Goal: Check status: Check status

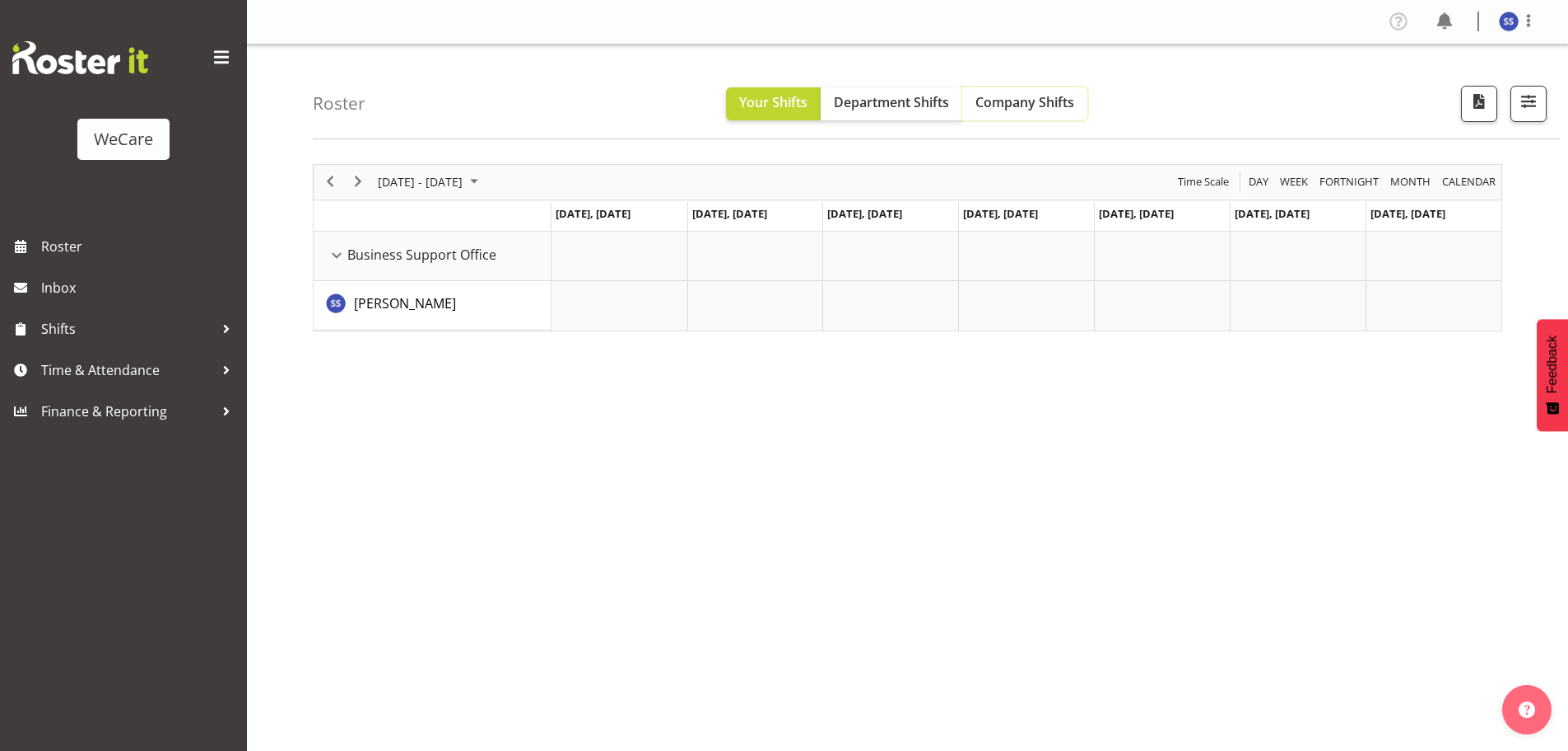
click at [1009, 105] on span "Company Shifts" at bounding box center [1025, 102] width 99 height 18
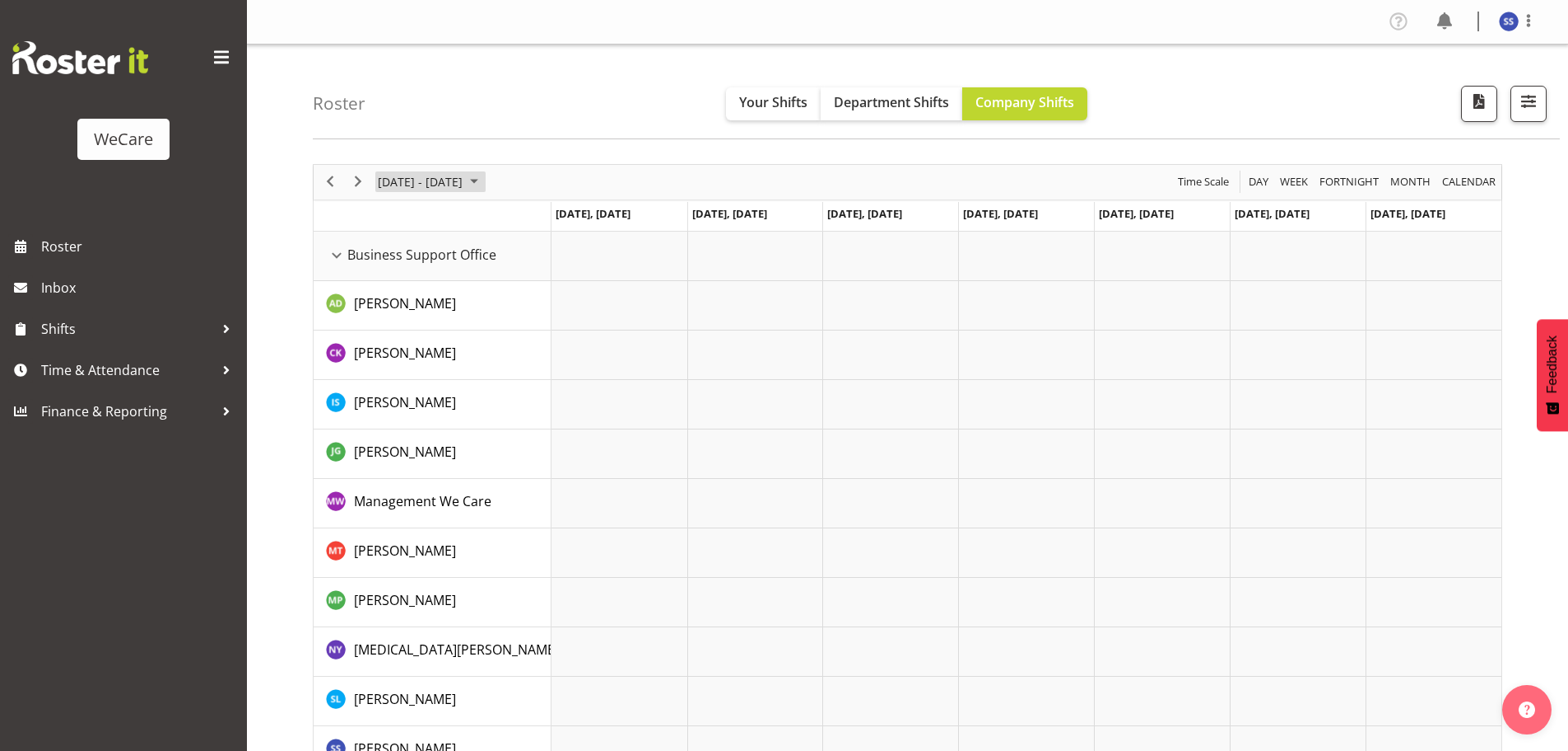
click at [484, 179] on span "June 2024" at bounding box center [474, 182] width 20 height 20
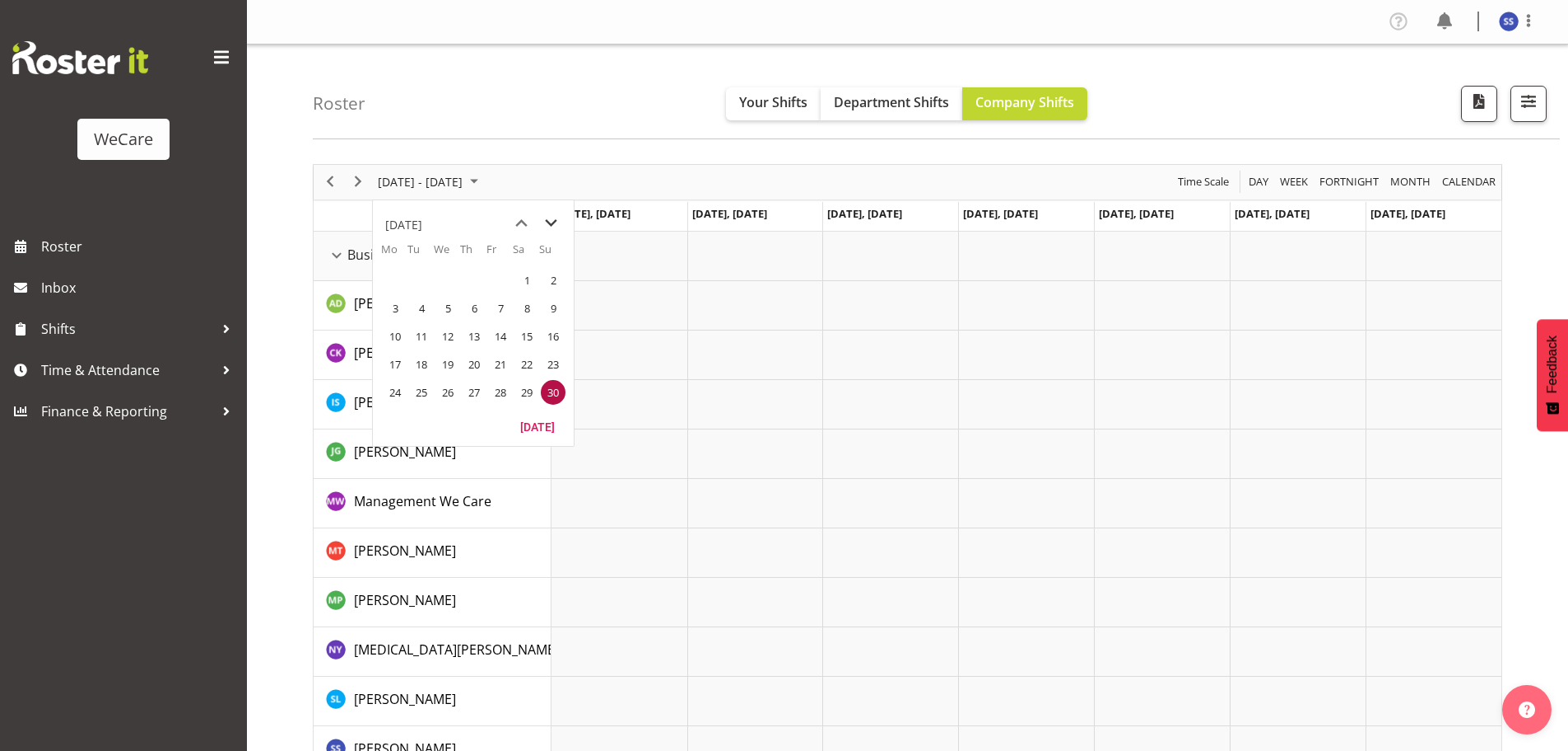
click at [555, 219] on span "next month" at bounding box center [550, 223] width 28 height 29
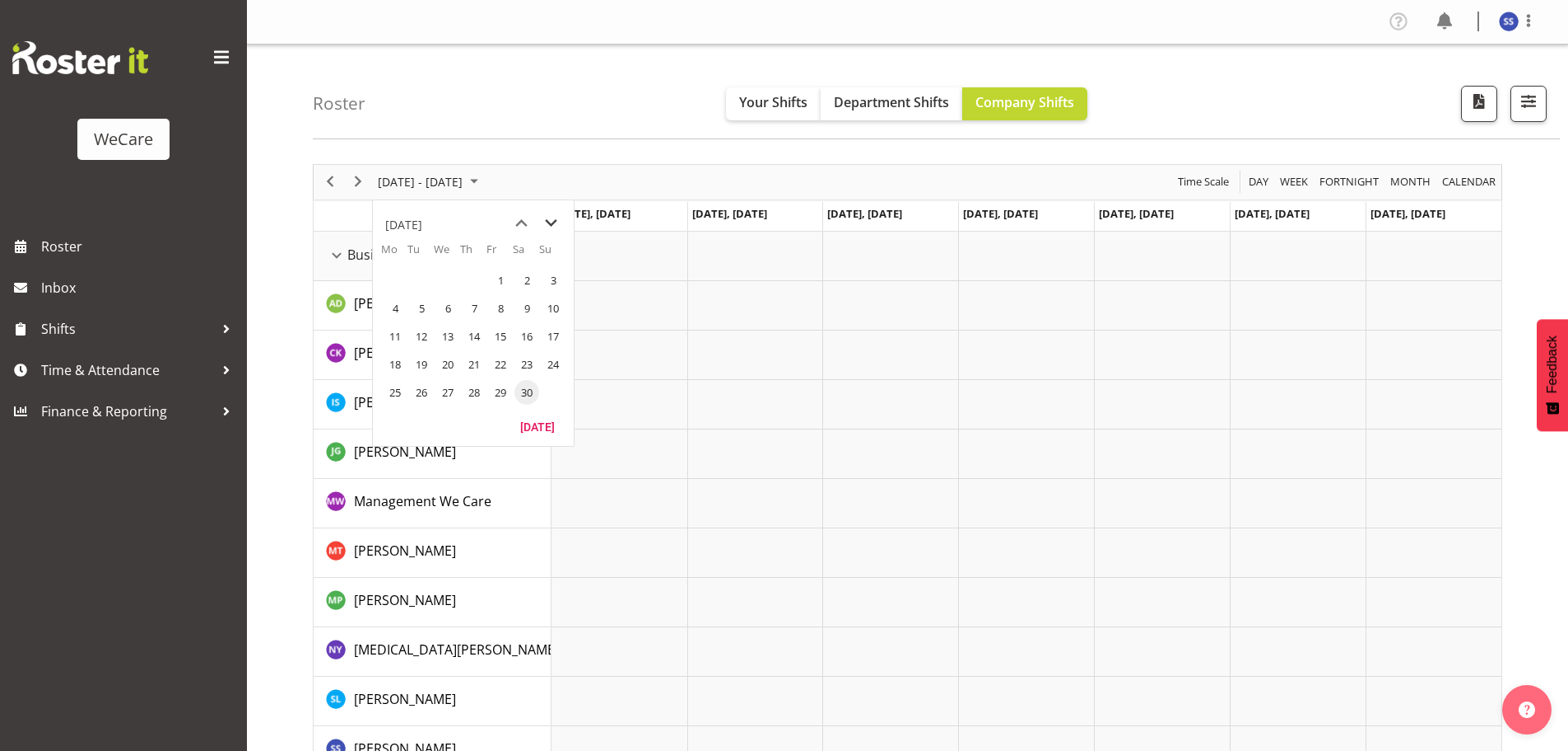
click at [555, 219] on span "next month" at bounding box center [550, 223] width 28 height 29
click at [555, 220] on span "next month" at bounding box center [550, 223] width 28 height 29
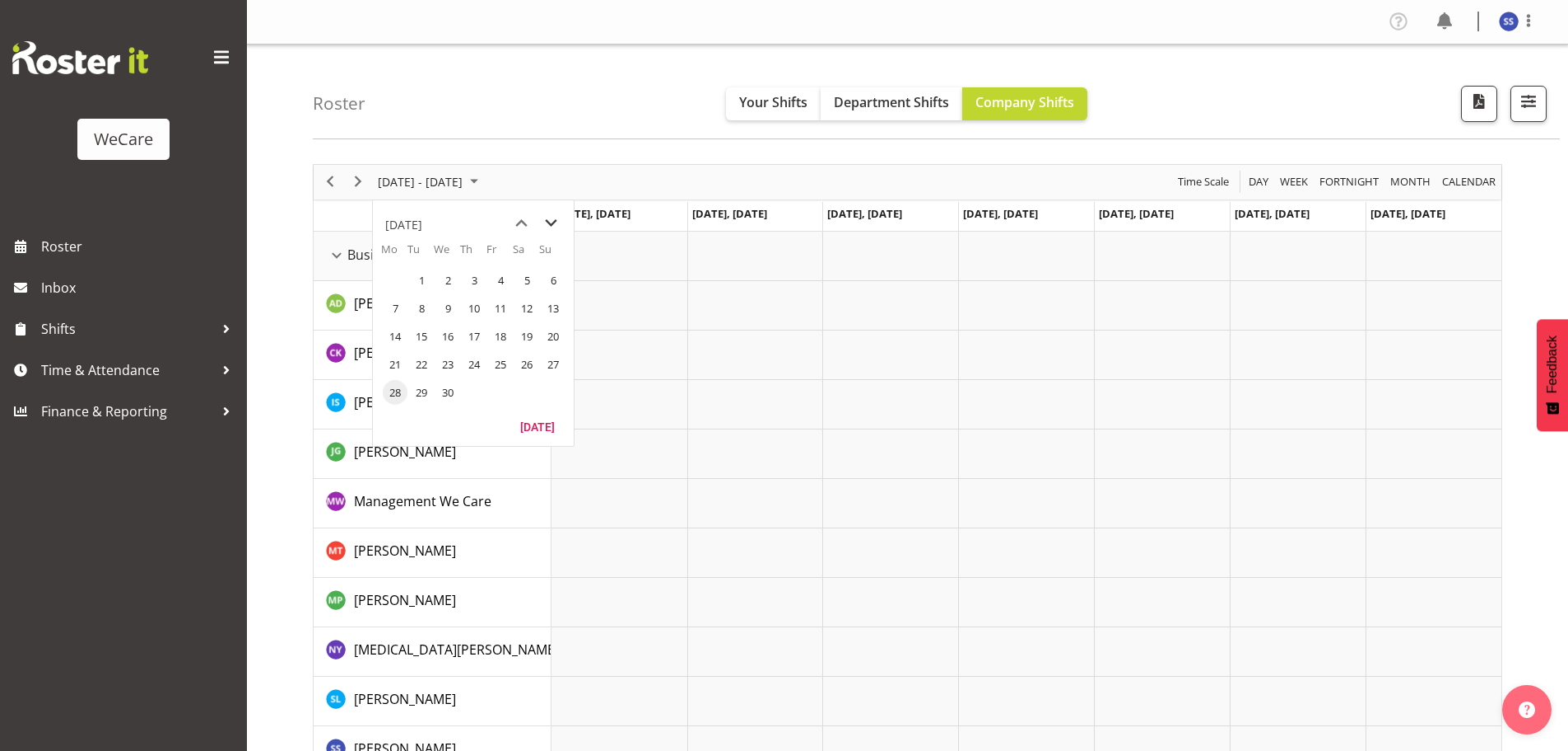
click at [555, 220] on span "next month" at bounding box center [550, 223] width 28 height 29
click at [423, 331] on span "12" at bounding box center [421, 336] width 25 height 25
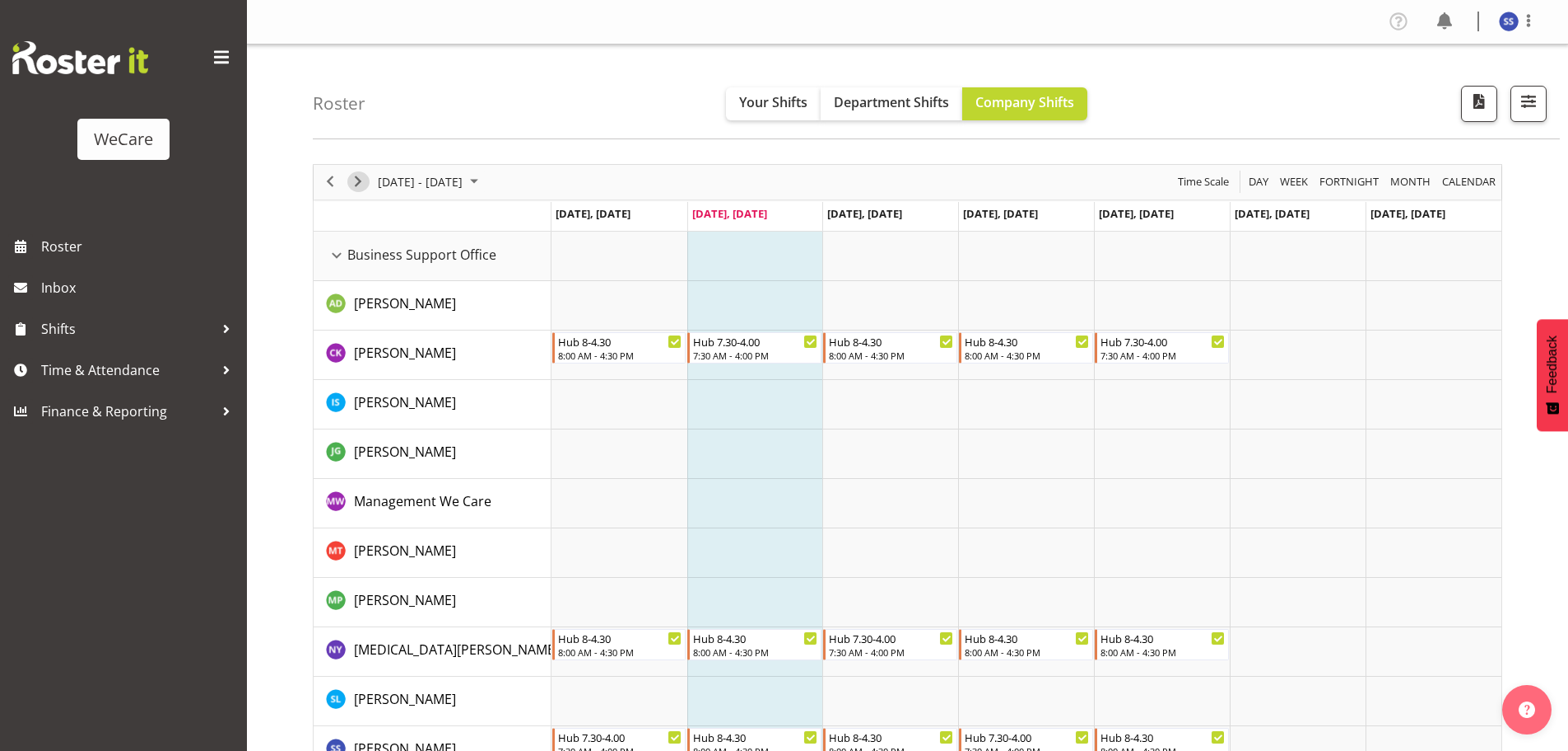
click at [360, 180] on span "Next" at bounding box center [359, 182] width 20 height 20
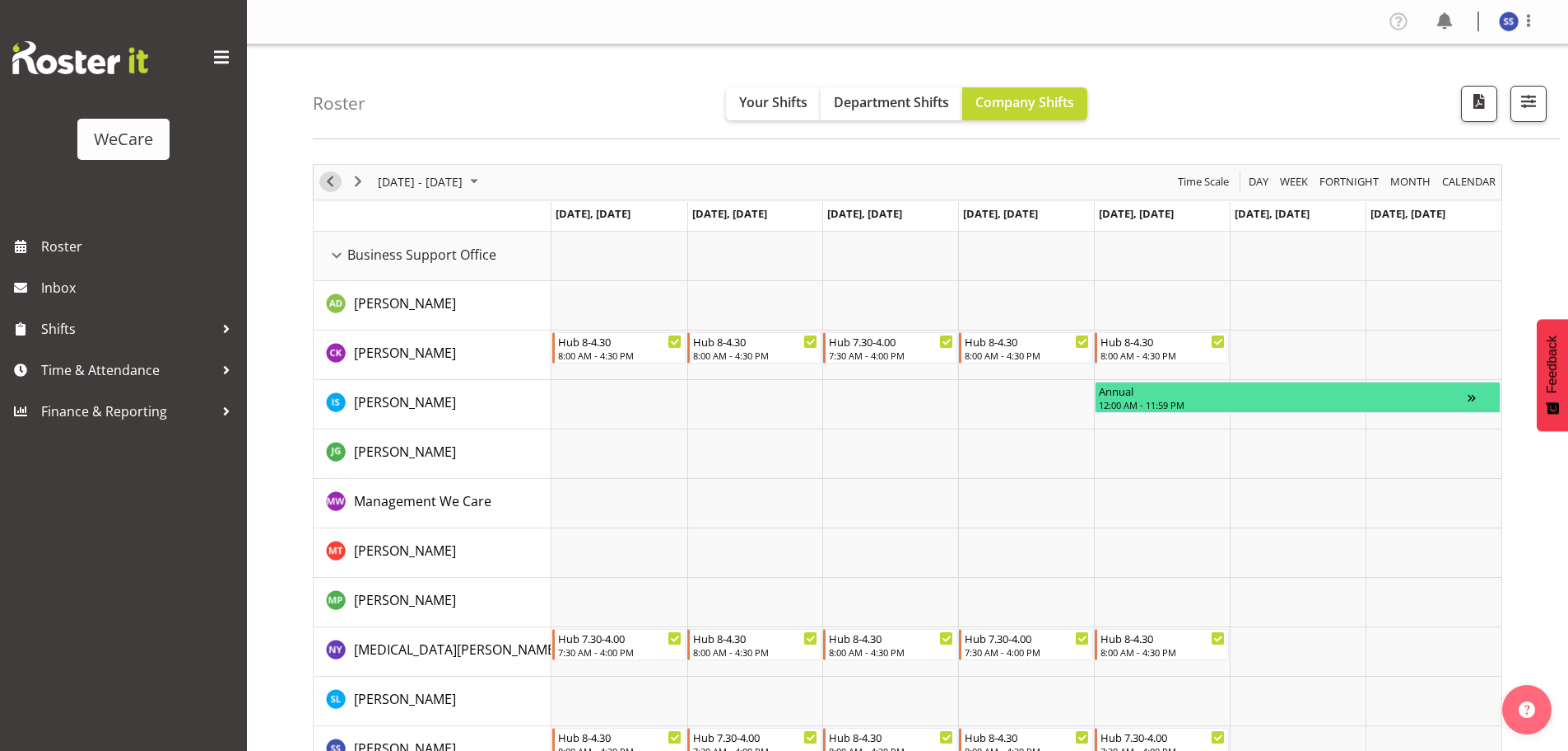
click at [330, 185] on span "Previous" at bounding box center [330, 182] width 20 height 20
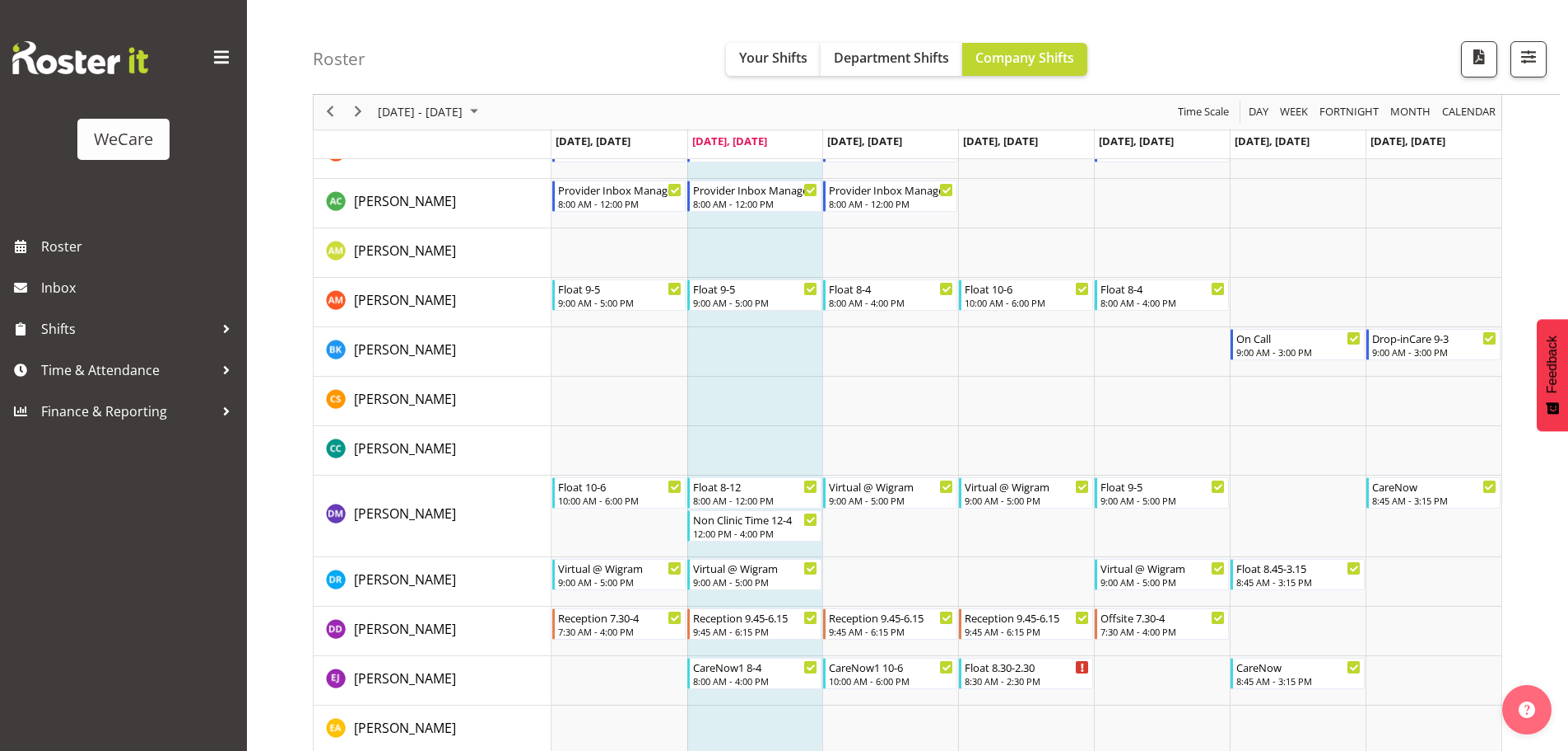
scroll to position [4733, 0]
